Goal: Information Seeking & Learning: Learn about a topic

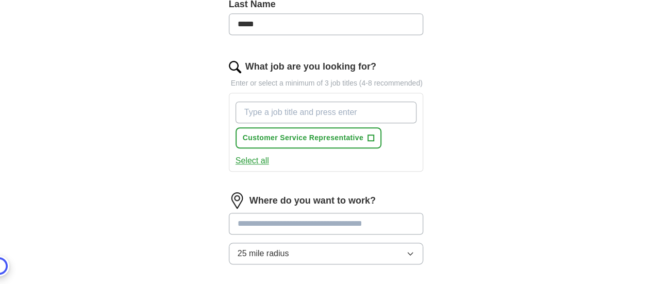
scroll to position [306, 0]
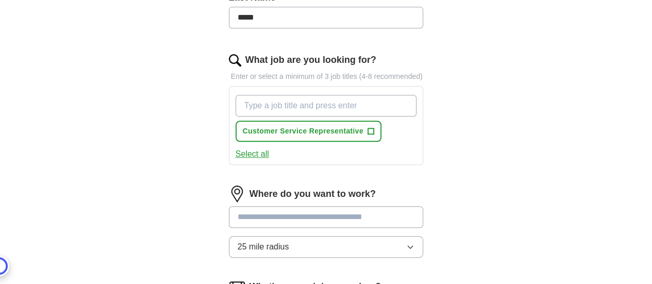
click at [252, 97] on input "What job are you looking for?" at bounding box center [327, 106] width 182 height 22
type input "sales"
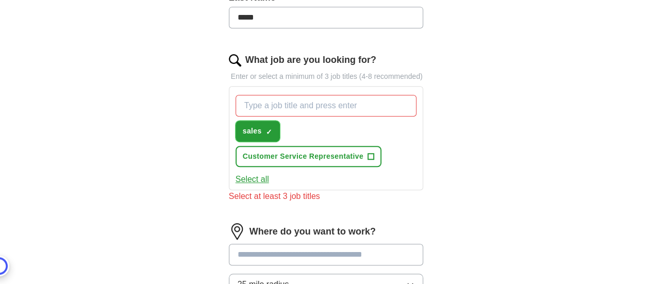
click at [0, 0] on span "×" at bounding box center [0, 0] width 0 height 0
click at [229, 244] on input at bounding box center [326, 255] width 195 height 22
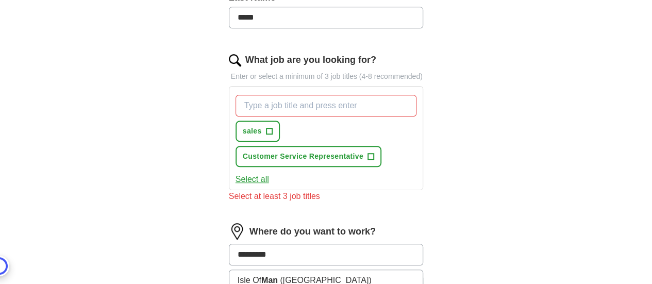
type input "**********"
click at [238, 276] on strong "[GEOGRAPHIC_DATA]" at bounding box center [282, 280] width 88 height 9
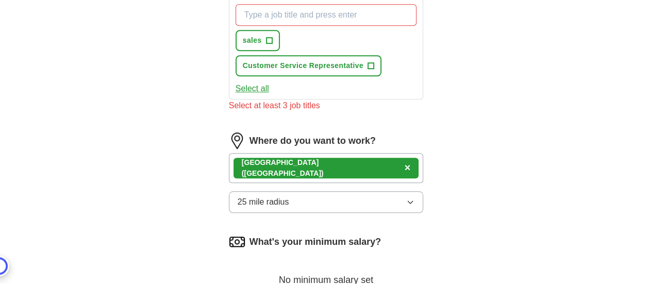
scroll to position [410, 0]
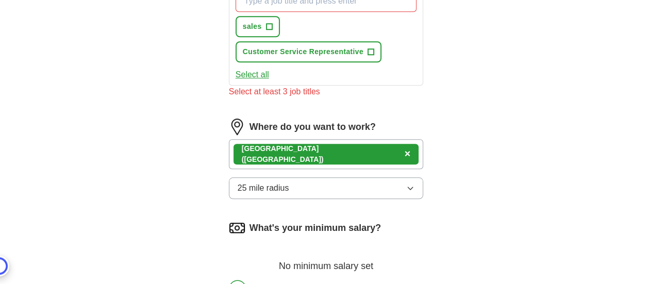
click at [338, 177] on button "25 mile radius" at bounding box center [326, 188] width 195 height 22
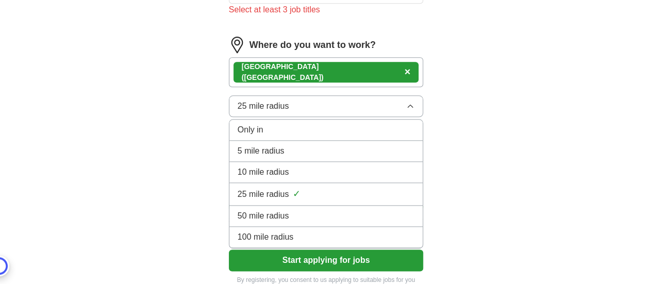
scroll to position [512, 0]
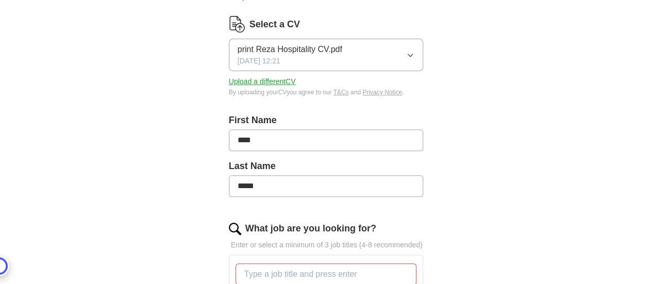
scroll to position [125, 0]
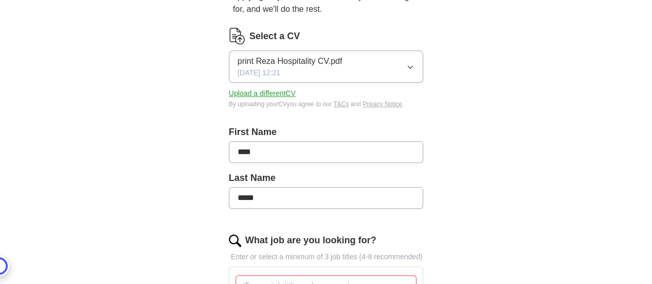
click at [238, 88] on button "Upload a different CV" at bounding box center [262, 93] width 67 height 11
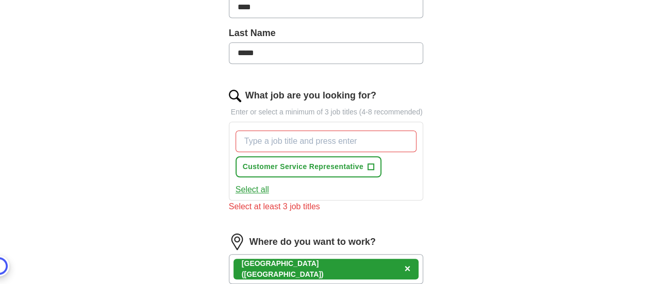
scroll to position [337, 0]
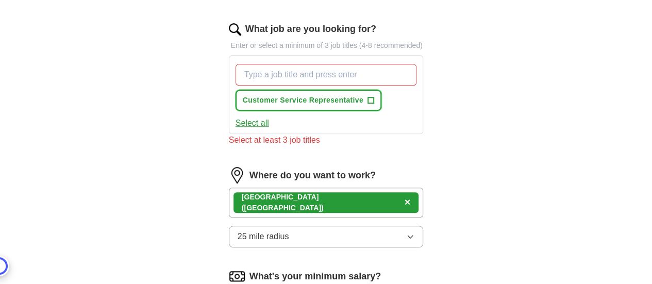
click at [368, 96] on span "+" at bounding box center [371, 100] width 6 height 8
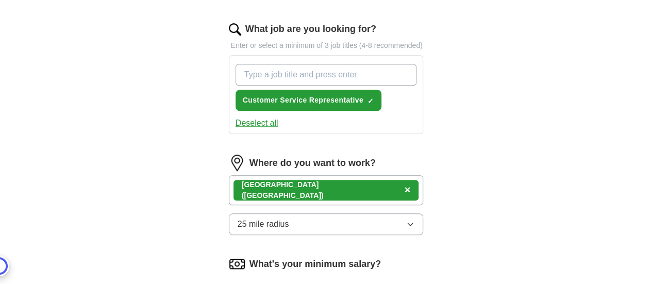
click at [253, 69] on input "What job are you looking for?" at bounding box center [327, 75] width 182 height 22
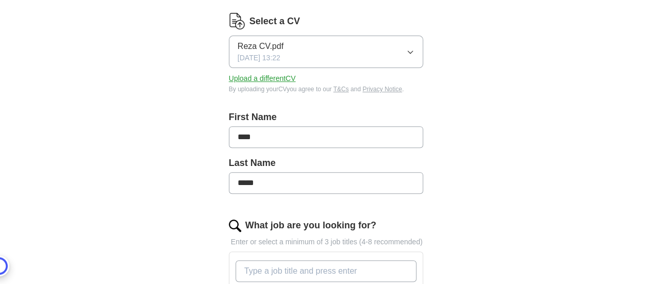
scroll to position [144, 0]
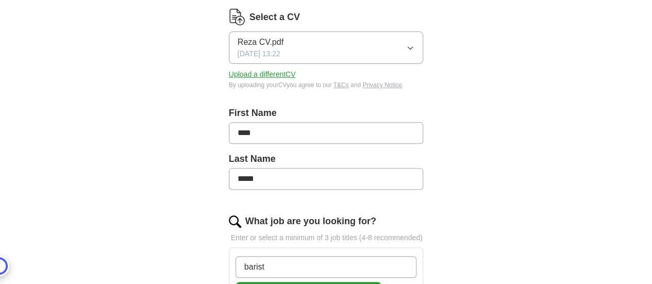
type input "barista"
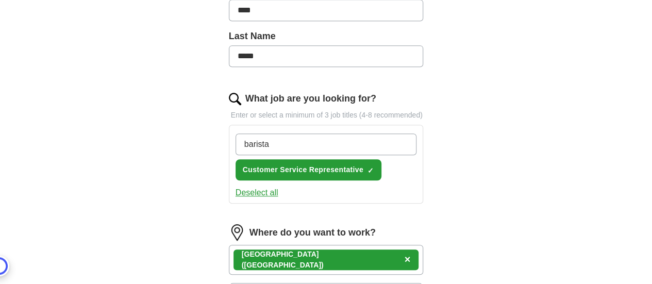
scroll to position [280, 0]
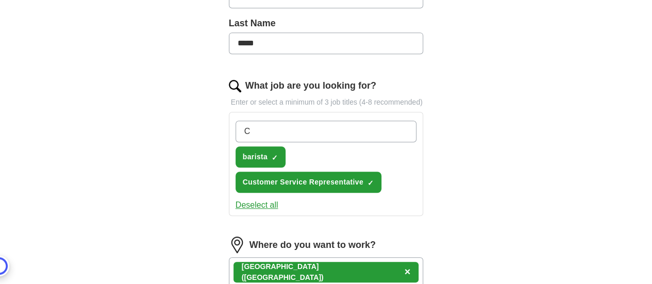
type input "C"
